Goal: Task Accomplishment & Management: Complete application form

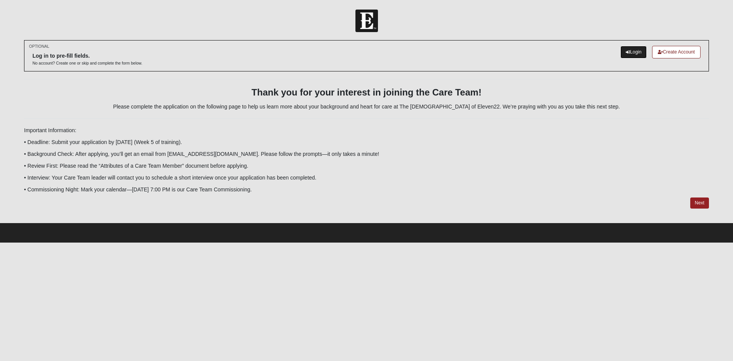
click at [634, 50] on link "Login" at bounding box center [634, 52] width 26 height 13
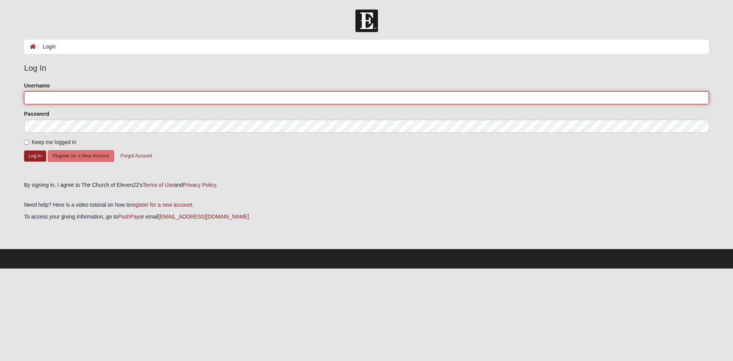
click at [32, 96] on input "Username" at bounding box center [366, 97] width 685 height 13
type input "cospurway7591"
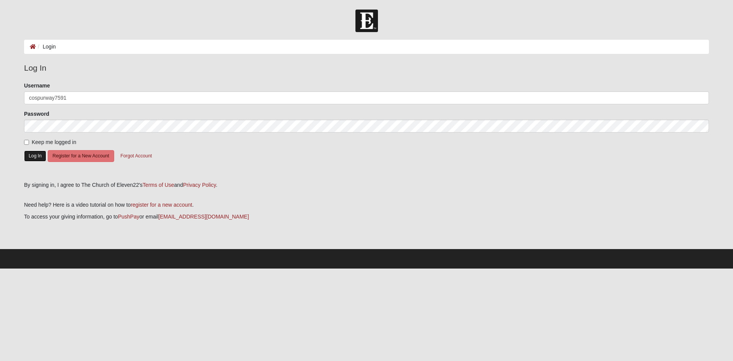
click at [35, 156] on button "Log In" at bounding box center [35, 155] width 22 height 11
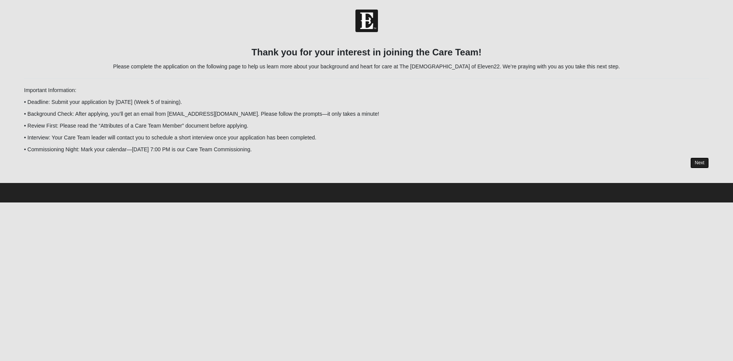
click at [701, 162] on link "Next" at bounding box center [700, 162] width 19 height 11
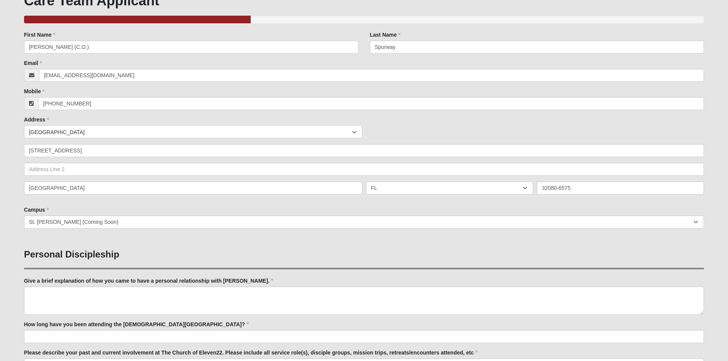
scroll to position [115, 0]
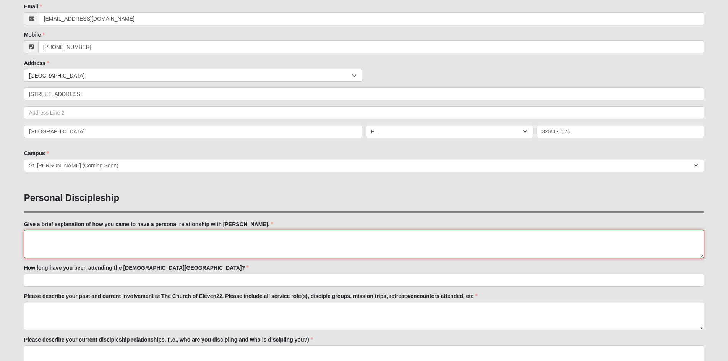
click at [31, 239] on textarea "Give a brief explanation of how you came to have a personal relationship with […" at bounding box center [364, 244] width 680 height 28
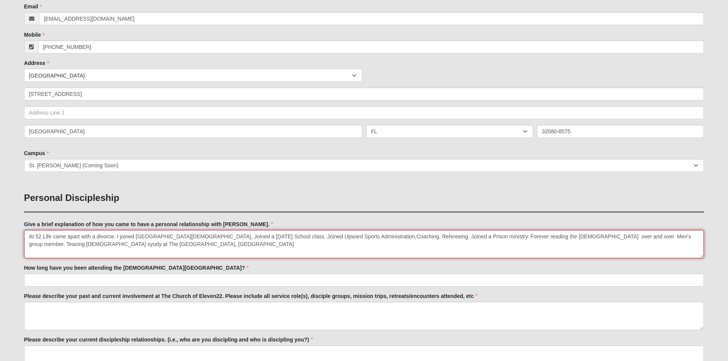
click at [621, 235] on textarea "At 52 Life came apart with a divorce. I joined [GEOGRAPHIC_DATA][DEMOGRAPHIC_DA…" at bounding box center [364, 244] width 680 height 28
click at [650, 236] on textarea "At 52 Life came apart with a divorce. I joined [GEOGRAPHIC_DATA][DEMOGRAPHIC_DA…" at bounding box center [364, 244] width 680 height 28
click at [92, 244] on textarea "At 52 Life came apart with a divorce. I joined [GEOGRAPHIC_DATA][DEMOGRAPHIC_DA…" at bounding box center [364, 244] width 680 height 28
click at [211, 245] on textarea "At 52 Life came apart with a divorce. I joined [GEOGRAPHIC_DATA][DEMOGRAPHIC_DA…" at bounding box center [364, 244] width 680 height 28
click at [320, 244] on textarea "At 52 Life came apart with a divorce. I joined [GEOGRAPHIC_DATA][DEMOGRAPHIC_DA…" at bounding box center [364, 244] width 680 height 28
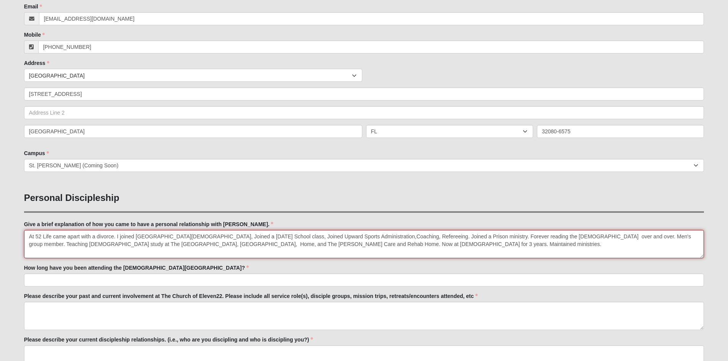
type textarea "At 52 Life came apart with a divorce. I joined [GEOGRAPHIC_DATA][DEMOGRAPHIC_DA…"
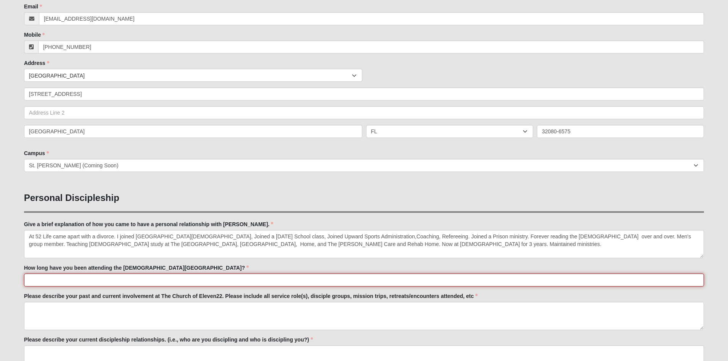
click at [34, 280] on input "How long have you been attending the [DEMOGRAPHIC_DATA][GEOGRAPHIC_DATA]?" at bounding box center [364, 279] width 680 height 13
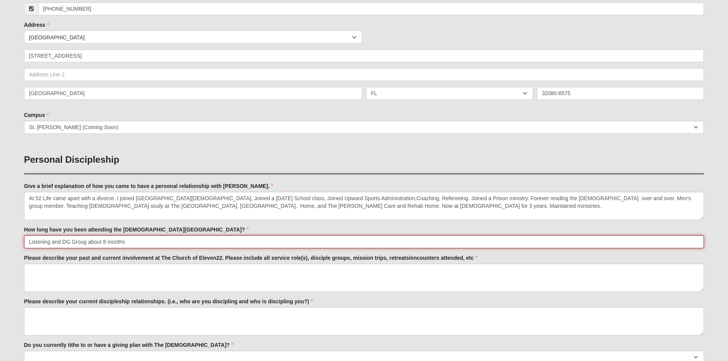
click at [86, 242] on input "Listening and DG Groug about 8 months" at bounding box center [364, 241] width 680 height 13
type input "Listening and DG Group about 8 months"
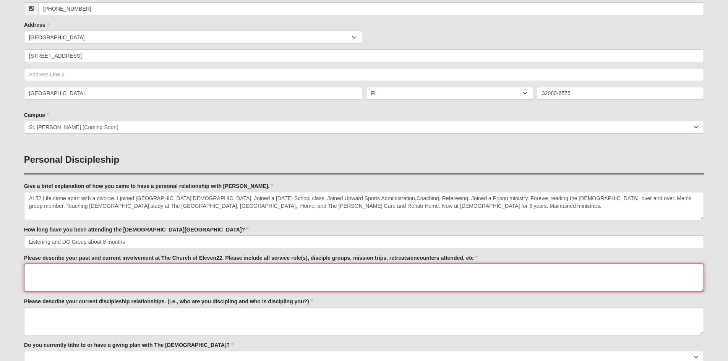
click at [30, 275] on textarea "Please describe your past and current involvement at The Church of Eleven22. Pl…" at bounding box center [364, 278] width 680 height 28
type textarea "DG W/[PERSON_NAME]...SA Beach"
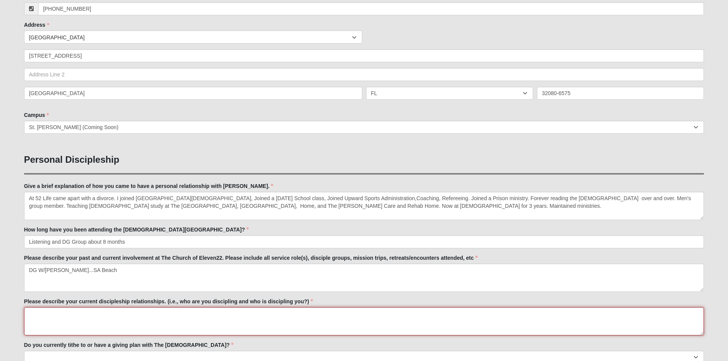
click at [28, 312] on textarea "Please describe your current discipleship relationships. (i.e., who are you dis…" at bounding box center [364, 321] width 680 height 28
click at [151, 314] on textarea "I still have a group of men (Deacons) from FCBC" at bounding box center [364, 321] width 680 height 28
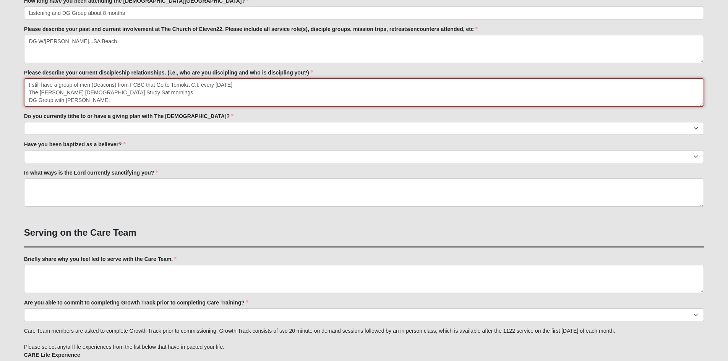
scroll to position [382, 0]
type textarea "I still have a group of men (Deacons) from FCBC that Go to Tomoka C.I. every [D…"
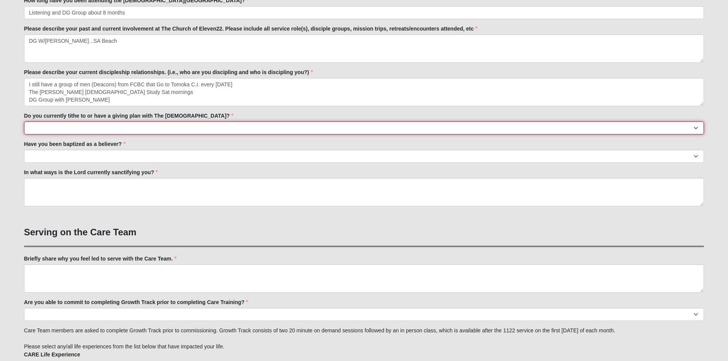
click at [42, 126] on select "No Yes" at bounding box center [364, 127] width 680 height 13
select select "False"
click at [24, 121] on select "No Yes" at bounding box center [364, 127] width 680 height 13
click at [49, 126] on select "No Yes" at bounding box center [364, 127] width 680 height 13
click at [24, 121] on select "No Yes" at bounding box center [364, 127] width 680 height 13
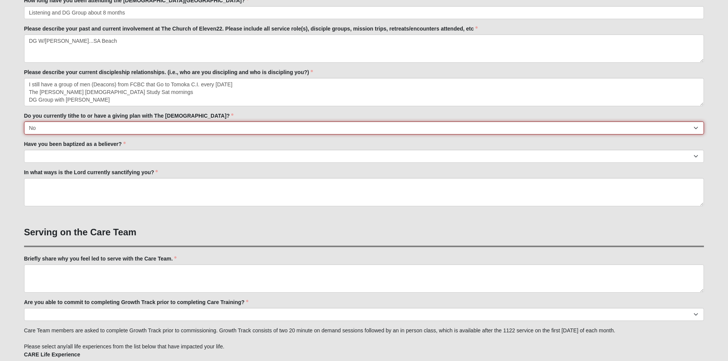
click at [41, 125] on select "No Yes" at bounding box center [364, 127] width 680 height 13
click at [24, 121] on select "No Yes" at bounding box center [364, 127] width 680 height 13
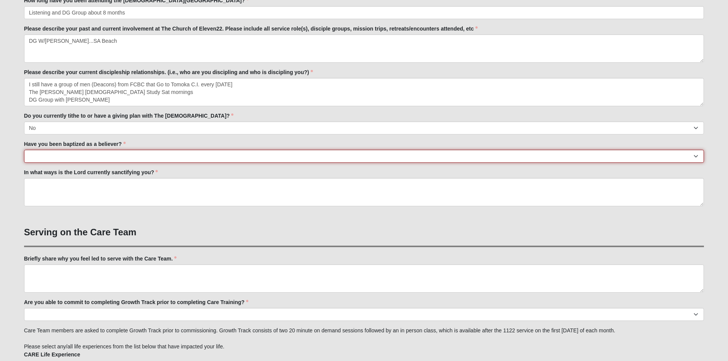
click at [32, 156] on select "No Yes" at bounding box center [364, 156] width 680 height 13
select select "True"
click at [24, 150] on select "No Yes" at bounding box center [364, 156] width 680 height 13
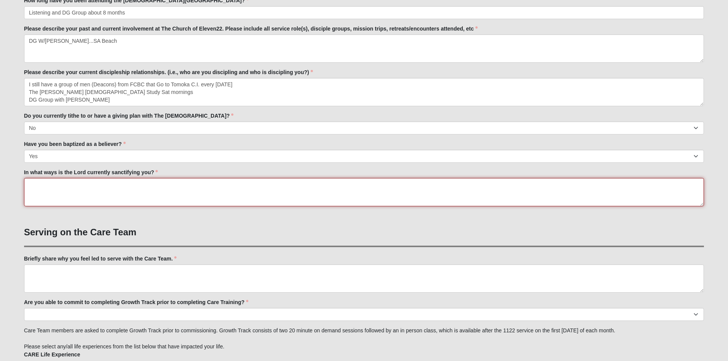
click at [31, 184] on textarea "In what ways is the Lord currently sanctifying you?" at bounding box center [364, 192] width 680 height 28
type textarea "Took [DEMOGRAPHIC_DATA] Explosion course/workshop DG Group Daily in the [DEMOGR…"
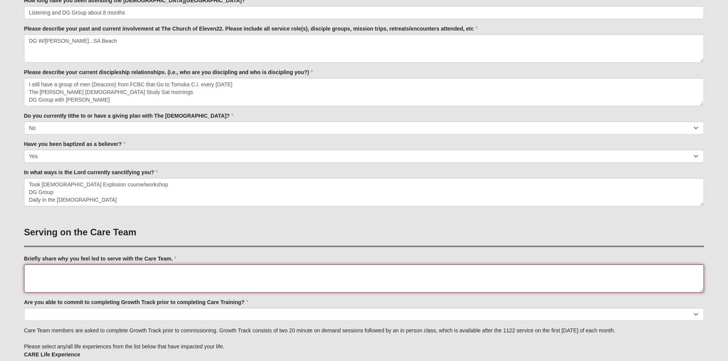
click at [29, 269] on textarea "Briefly share why you feel led to serve with the Care Team." at bounding box center [364, 278] width 680 height 28
type textarea "I've been tryin to help believers and non-believers for some time now with the"
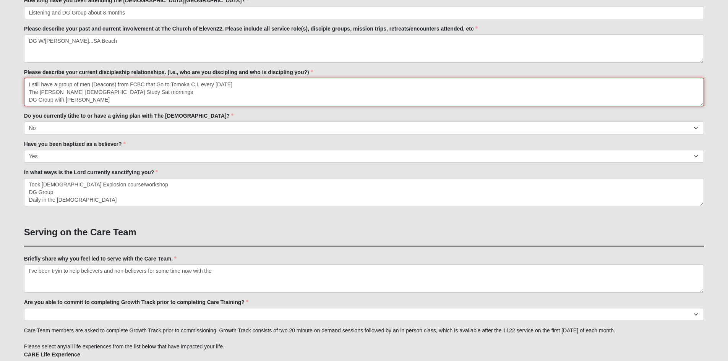
drag, startPoint x: 103, startPoint y: 101, endPoint x: 108, endPoint y: 98, distance: 5.7
click at [107, 98] on textarea "I still have a group of men (Deacons) from FCBC that Go to Tomoka C.I. every [D…" at bounding box center [364, 92] width 680 height 28
drag, startPoint x: 104, startPoint y: 99, endPoint x: 107, endPoint y: 97, distance: 3.9
click at [104, 99] on textarea "I still have a group of men (Deacons) from FCBC that Go to Tomoka C.I. every [D…" at bounding box center [364, 92] width 680 height 28
type textarea "I still have a group of men (Deacons) from FCBC that Go to Tomoka C.I. every [D…"
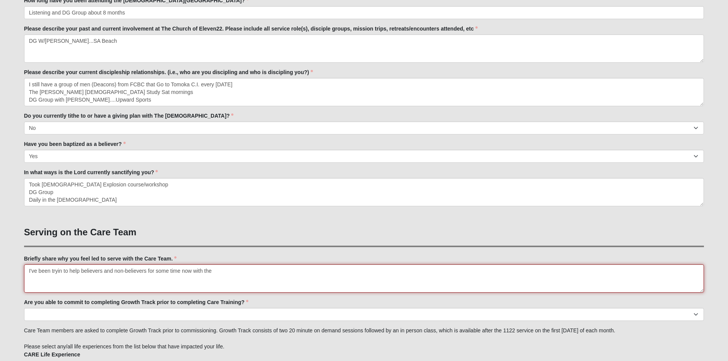
drag, startPoint x: 214, startPoint y: 271, endPoint x: 223, endPoint y: 266, distance: 10.9
click at [216, 270] on textarea "I've been tryin to help believers and non-believers for some time now with the" at bounding box center [364, 278] width 680 height 28
click at [80, 281] on textarea "I've been tryin to help believers and non-believers for some time now with the …" at bounding box center [364, 278] width 680 height 28
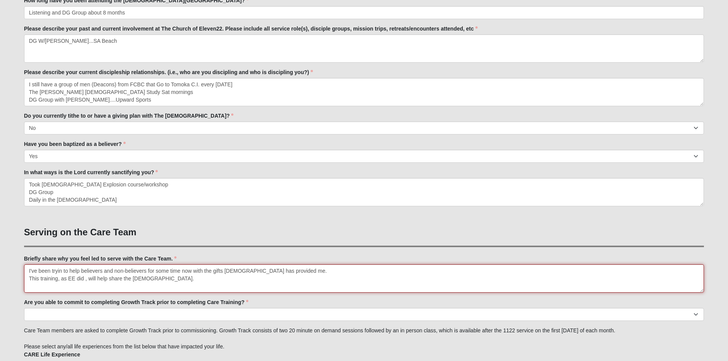
type textarea "I've been tryin to help believers and non-believers for some time now with the …"
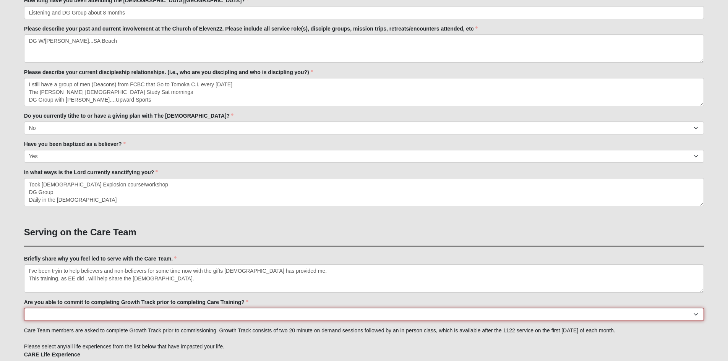
click at [34, 314] on select "Yes No Already Completed" at bounding box center [364, 314] width 680 height 13
select select "Yes"
click at [24, 308] on select "Yes No Already Completed" at bounding box center [364, 314] width 680 height 13
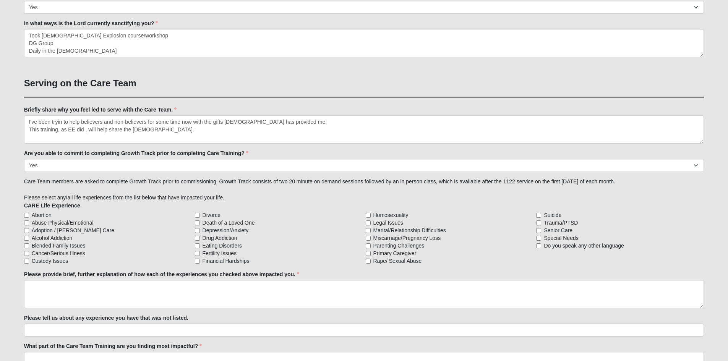
scroll to position [535, 0]
